Goal: Task Accomplishment & Management: Manage account settings

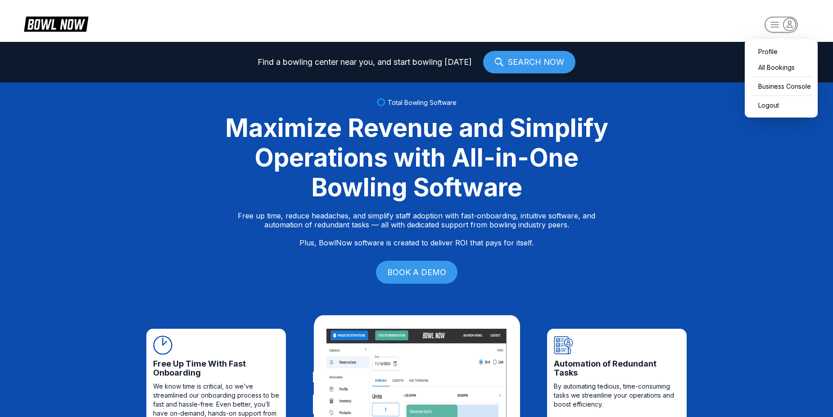
click at [774, 26] on rect "button" at bounding box center [781, 25] width 33 height 16
click at [771, 83] on div "Business Console" at bounding box center [781, 86] width 64 height 16
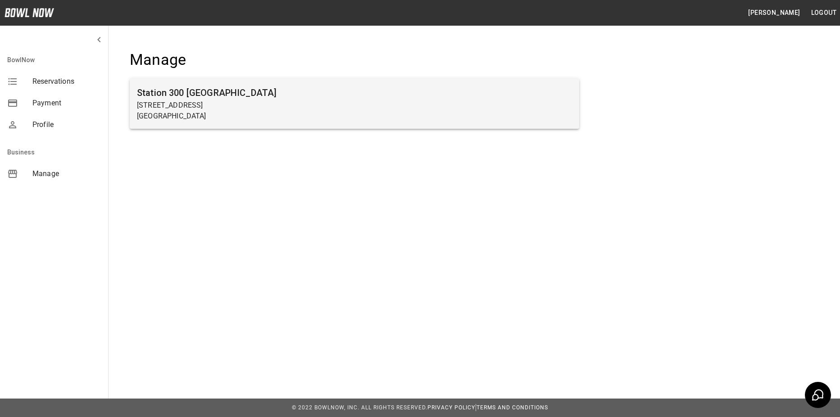
click at [185, 109] on p "2317 Browns Bridge Rd" at bounding box center [354, 105] width 435 height 11
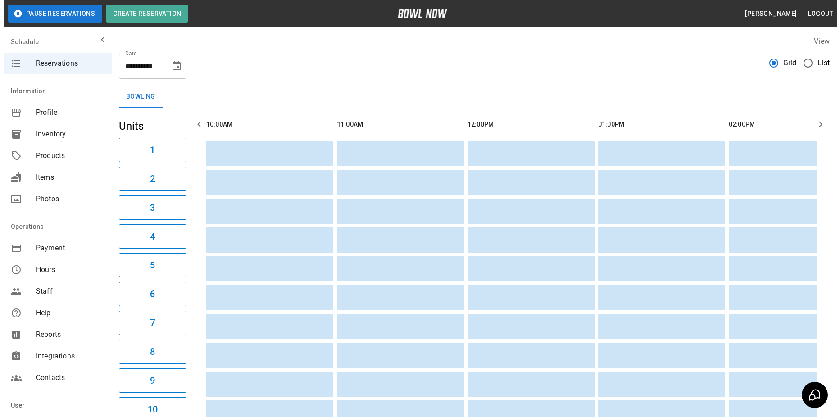
scroll to position [0, 1045]
